Goal: Information Seeking & Learning: Learn about a topic

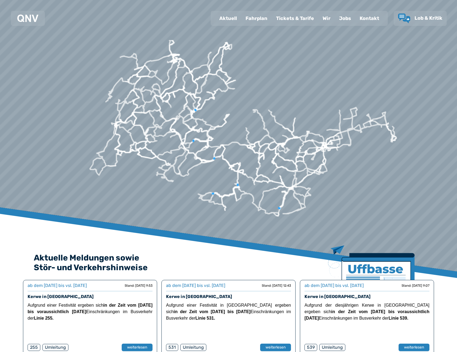
click at [257, 23] on div "Fahrplan" at bounding box center [256, 18] width 31 height 14
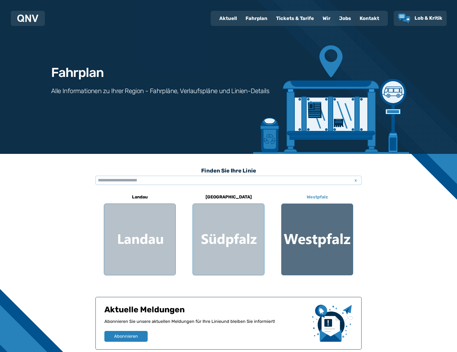
click at [320, 253] on div at bounding box center [316, 239] width 71 height 71
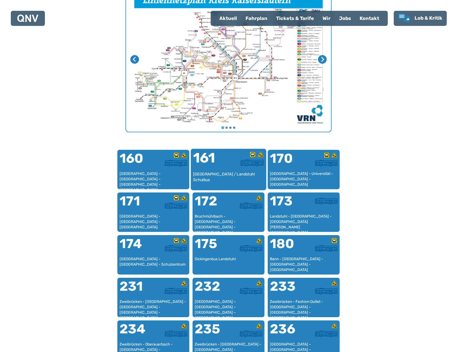
click at [224, 177] on div "[GEOGRAPHIC_DATA] / Landstuhl Schulbus" at bounding box center [228, 180] width 71 height 16
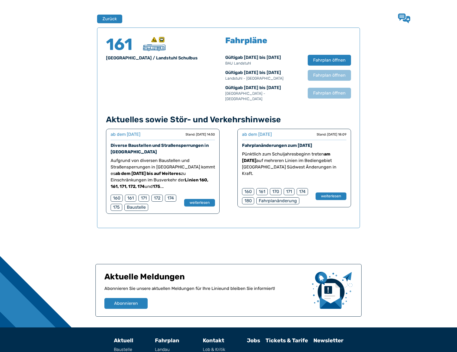
scroll to position [356, 0]
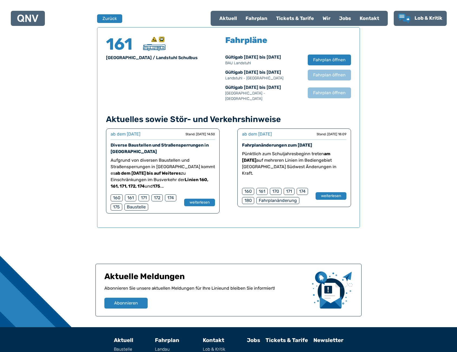
click at [262, 115] on h4 "Aktuelles sowie Stör- und Verkehrshinweise" at bounding box center [228, 120] width 245 height 10
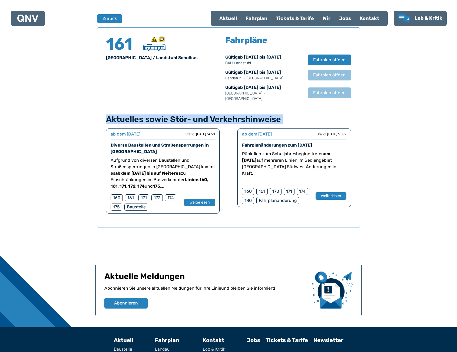
click at [262, 115] on h4 "Aktuelles sowie Stör- und Verkehrshinweise" at bounding box center [228, 120] width 245 height 10
click at [212, 115] on h4 "Aktuelles sowie Stör- und Verkehrshinweise" at bounding box center [228, 120] width 245 height 10
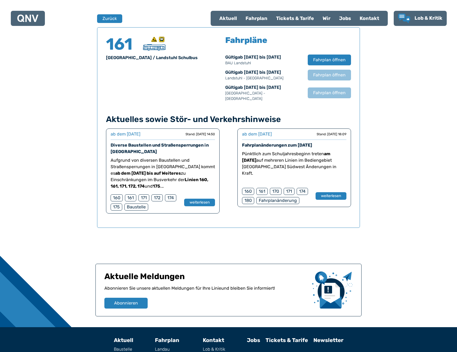
click at [183, 115] on h4 "Aktuelles sowie Stör- und Verkehrshinweise" at bounding box center [228, 120] width 245 height 10
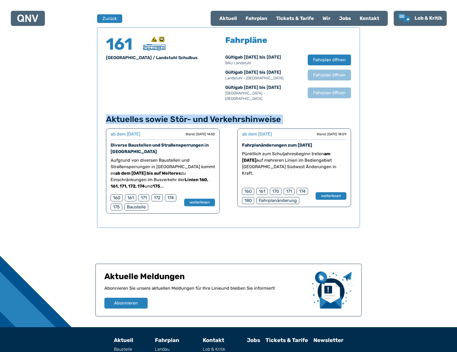
click at [183, 115] on h4 "Aktuelles sowie Stör- und Verkehrshinweise" at bounding box center [228, 120] width 245 height 10
click at [167, 107] on div "161 [GEOGRAPHIC_DATA] / Landstuhl Schulbus Fahrpläne Gültig ab [DATE] bis [DATE…" at bounding box center [228, 127] width 263 height 201
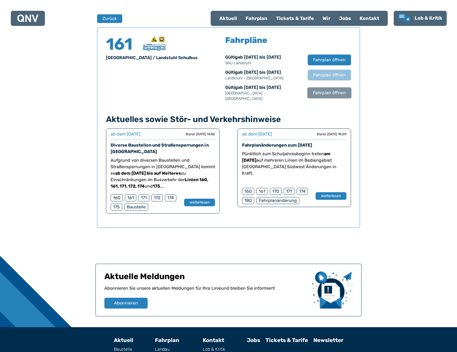
click at [332, 87] on button "Fahrplan öffnen" at bounding box center [329, 92] width 44 height 11
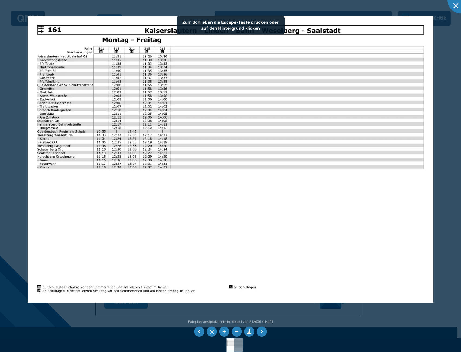
click at [439, 101] on div at bounding box center [230, 176] width 461 height 352
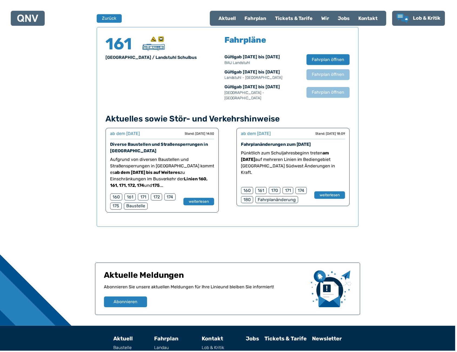
click at [330, 77] on span "Fahrplan öffnen" at bounding box center [329, 75] width 32 height 6
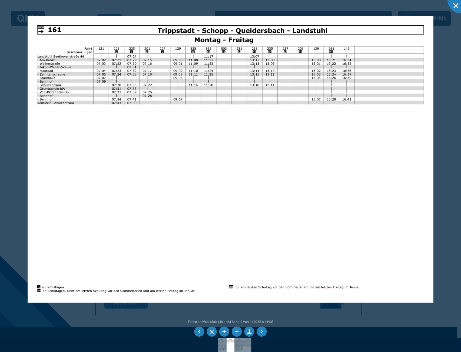
click at [11, 149] on div at bounding box center [230, 176] width 461 height 352
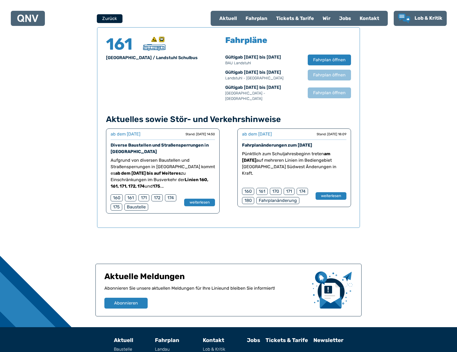
click at [117, 18] on button "Zurück" at bounding box center [110, 18] width 26 height 9
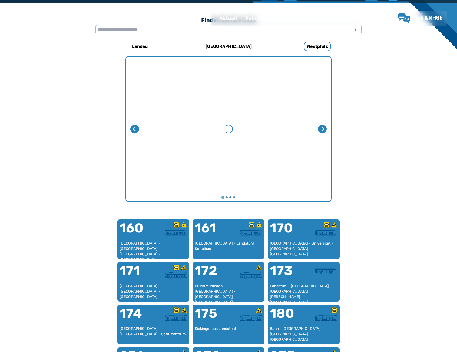
scroll to position [166, 0]
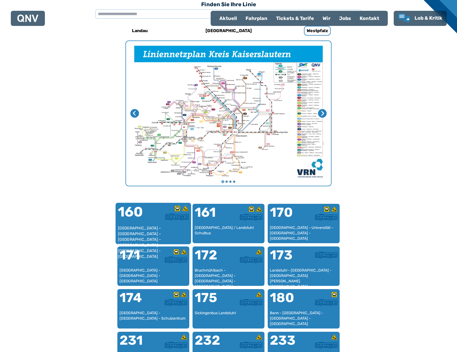
click at [125, 226] on div "[GEOGRAPHIC_DATA] – [GEOGRAPHIC_DATA] – [GEOGRAPHIC_DATA] – [GEOGRAPHIC_DATA] –…" at bounding box center [153, 234] width 71 height 16
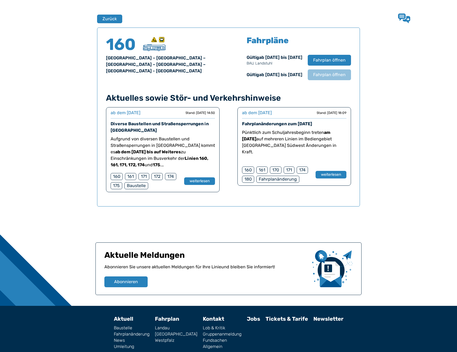
scroll to position [356, 0]
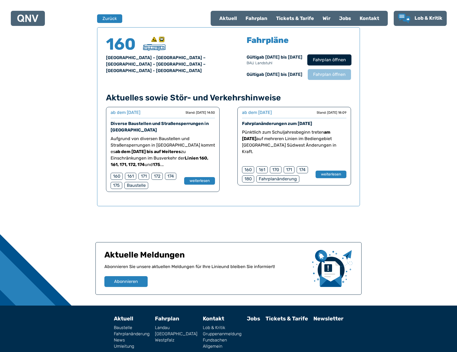
click at [333, 64] on button "Fahrplan öffnen" at bounding box center [329, 59] width 44 height 11
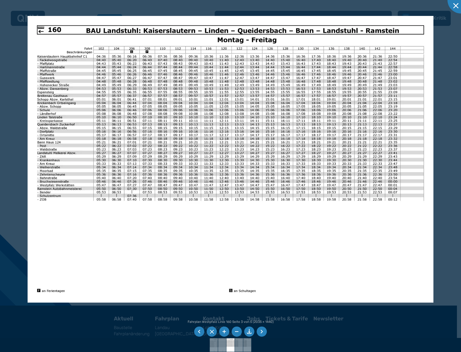
click at [28, 117] on img at bounding box center [231, 159] width 406 height 287
click at [9, 114] on div at bounding box center [230, 176] width 461 height 352
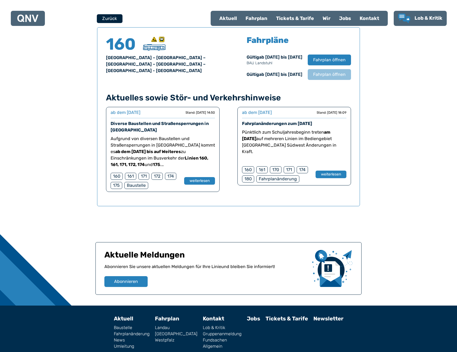
click at [104, 17] on button "Zurück" at bounding box center [110, 18] width 26 height 9
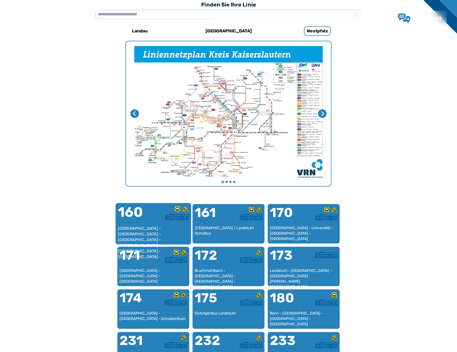
scroll to position [166, 0]
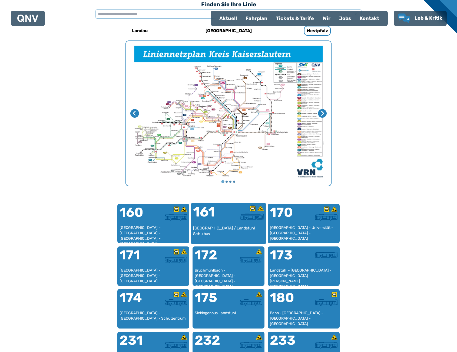
click at [232, 230] on div "[GEOGRAPHIC_DATA] / Landstuhl Schulbus" at bounding box center [228, 234] width 71 height 16
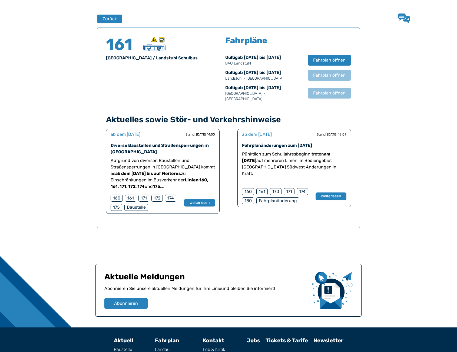
scroll to position [356, 0]
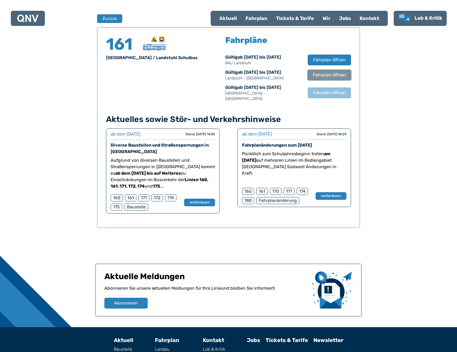
click at [325, 76] on span "Fahrplan öffnen" at bounding box center [329, 75] width 33 height 6
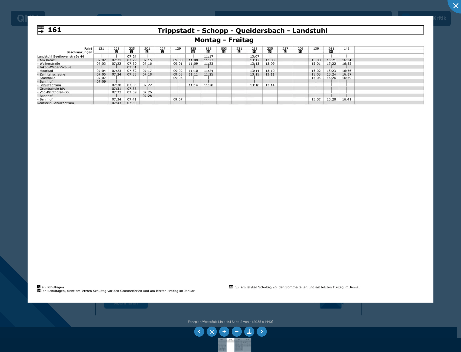
click at [104, 7] on div at bounding box center [230, 176] width 461 height 352
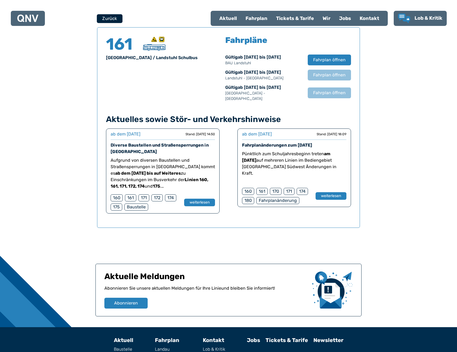
click at [109, 18] on button "Zurück" at bounding box center [110, 18] width 26 height 9
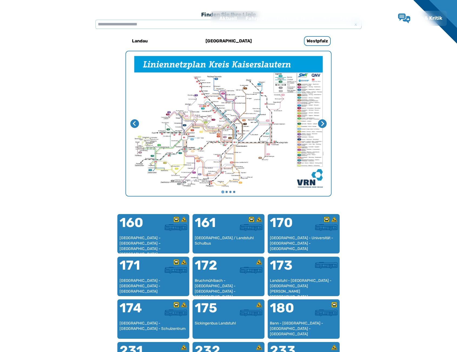
scroll to position [166, 0]
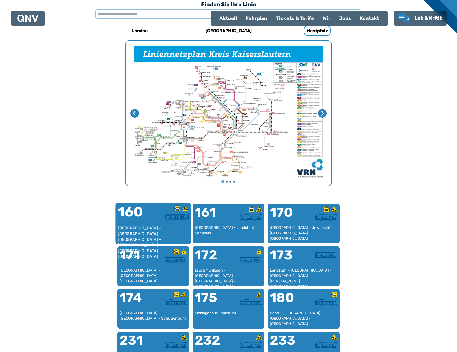
click at [161, 227] on div "[GEOGRAPHIC_DATA] – [GEOGRAPHIC_DATA] – [GEOGRAPHIC_DATA] – [GEOGRAPHIC_DATA] –…" at bounding box center [153, 234] width 71 height 16
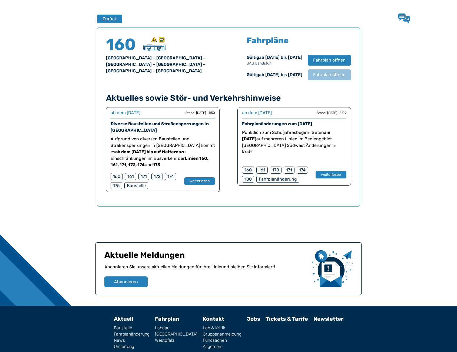
scroll to position [356, 0]
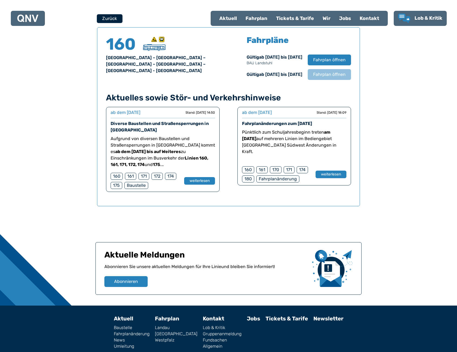
click at [104, 22] on button "Zurück" at bounding box center [110, 18] width 26 height 9
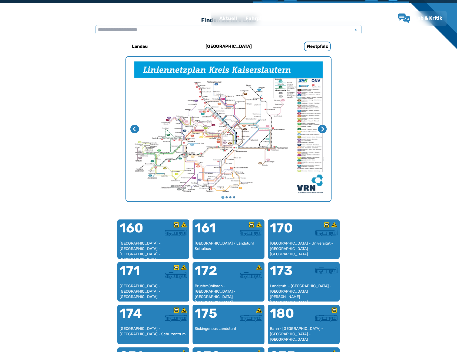
scroll to position [166, 0]
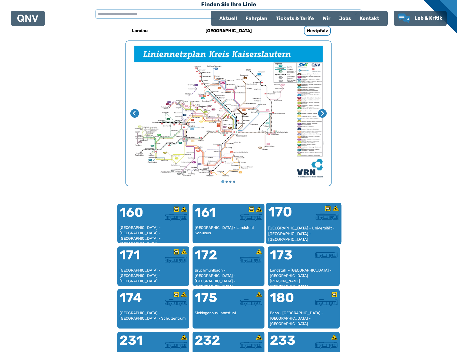
click at [304, 231] on div "[GEOGRAPHIC_DATA] - Universität - [GEOGRAPHIC_DATA] - [GEOGRAPHIC_DATA]" at bounding box center [303, 234] width 71 height 16
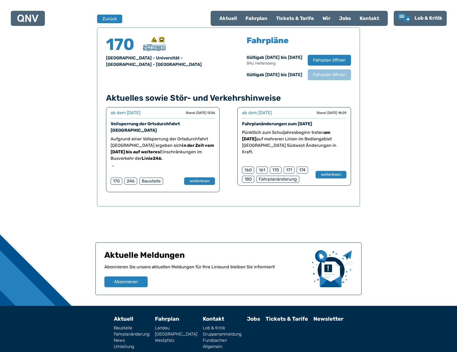
scroll to position [356, 0]
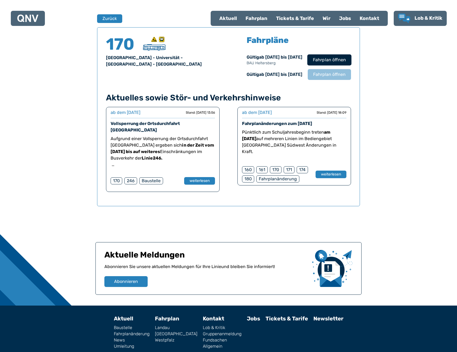
click at [341, 60] on span "Fahrplan öffnen" at bounding box center [329, 60] width 33 height 6
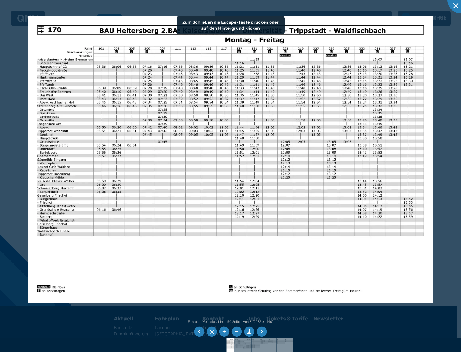
click at [312, 120] on img at bounding box center [231, 159] width 406 height 287
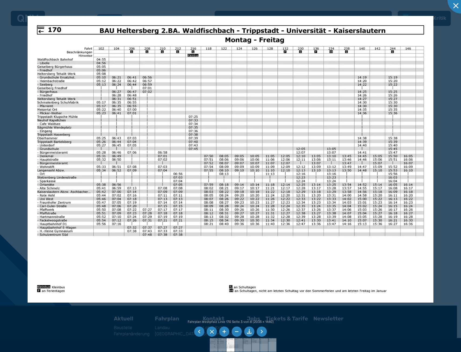
click at [438, 126] on div at bounding box center [230, 176] width 461 height 352
